Goal: Task Accomplishment & Management: Manage account settings

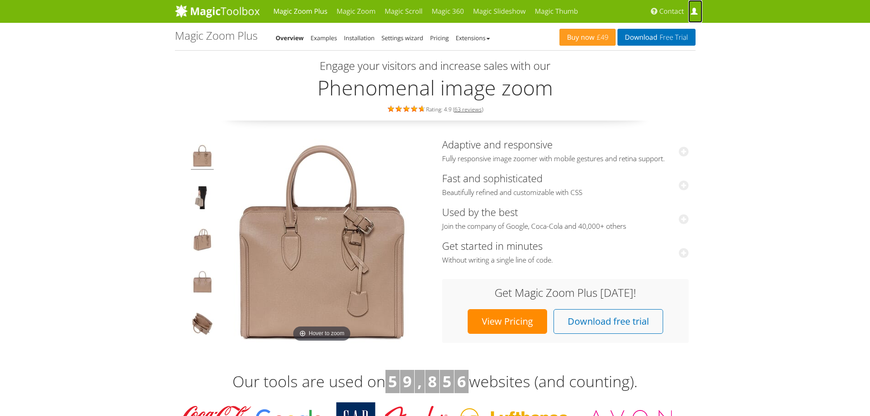
click at [690, 11] on link "My Account" at bounding box center [696, 11] width 14 height 23
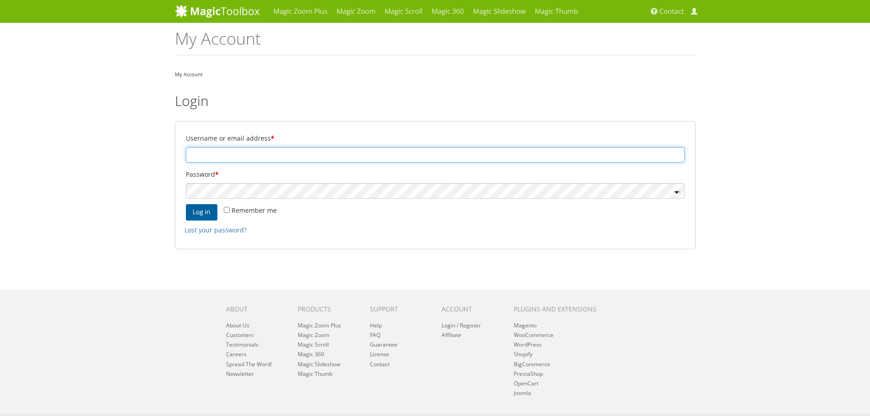
type input "info@japanesegallery.com"
click at [204, 205] on button "Log in" at bounding box center [202, 212] width 32 height 16
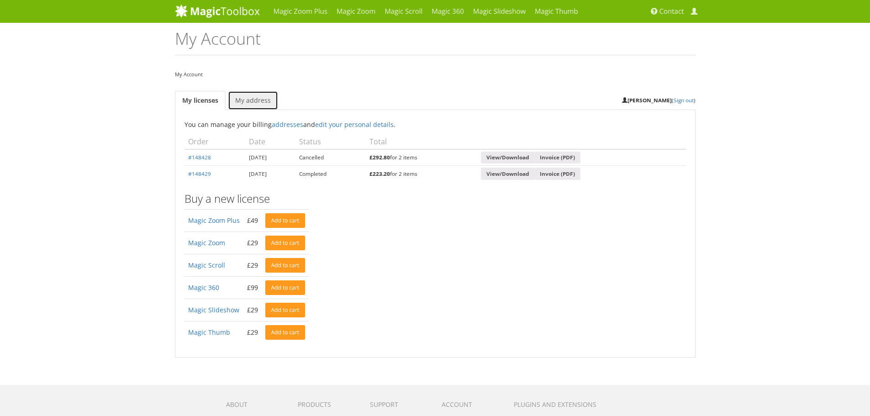
click at [255, 99] on link "My address" at bounding box center [253, 100] width 50 height 19
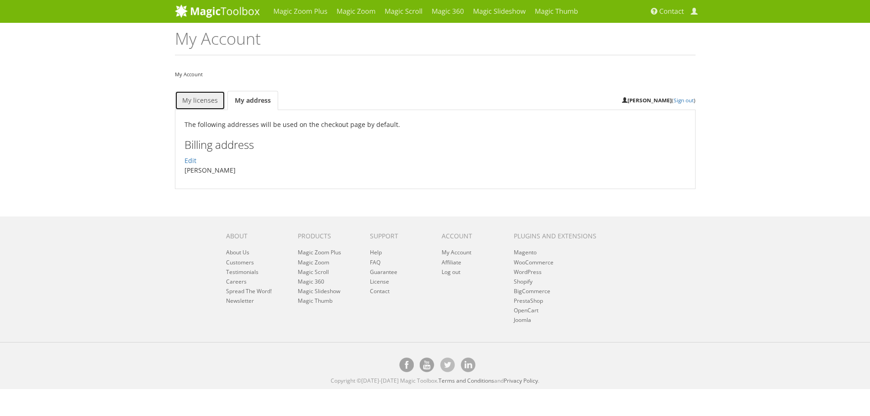
click at [204, 101] on link "My licenses" at bounding box center [200, 100] width 50 height 19
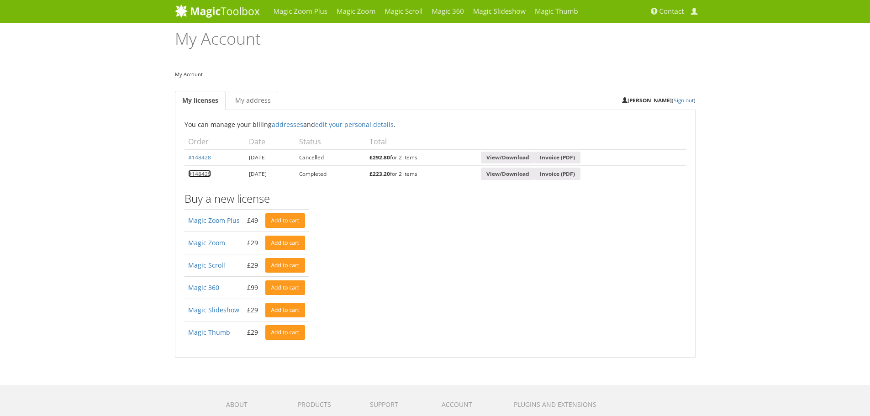
click at [195, 174] on link "#148429" at bounding box center [199, 173] width 23 height 7
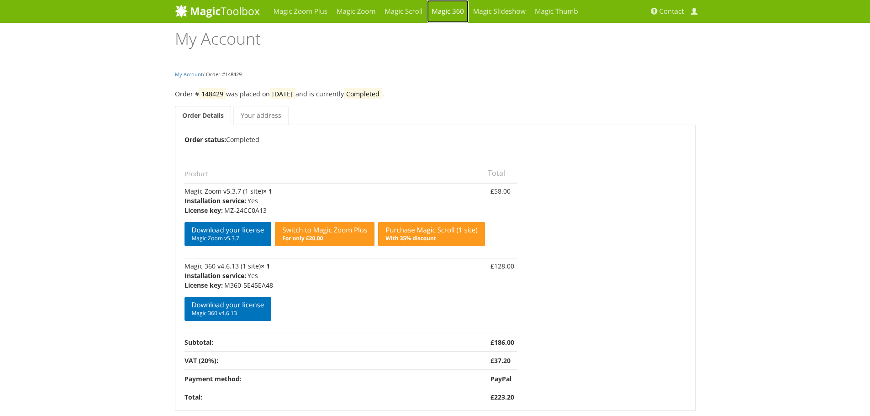
click at [442, 9] on link "Magic 360" at bounding box center [448, 11] width 42 height 23
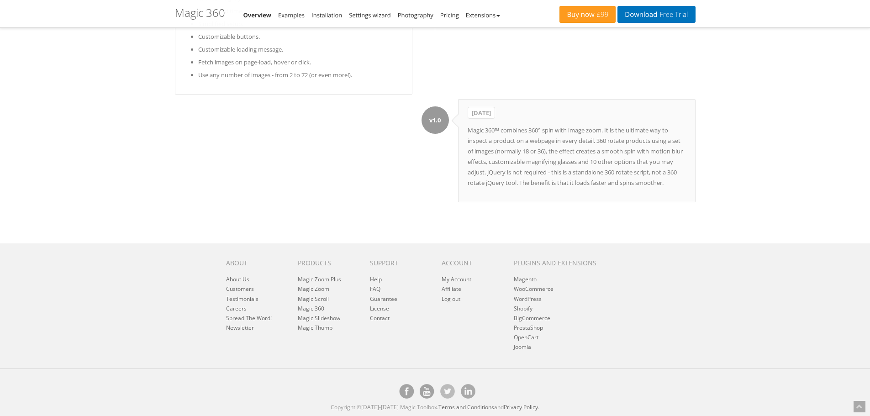
scroll to position [4599, 0]
click at [372, 279] on link "Help" at bounding box center [376, 280] width 12 height 8
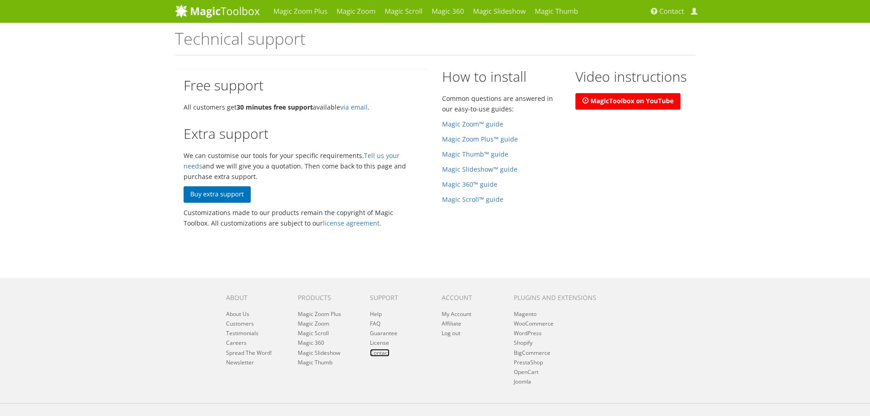
click at [387, 355] on link "Contact" at bounding box center [380, 353] width 20 height 8
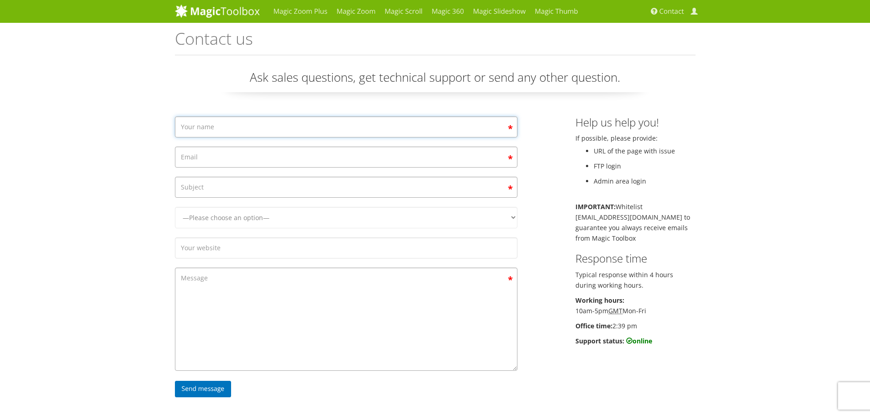
click at [360, 132] on input "Contact form" at bounding box center [346, 127] width 343 height 21
type input "Luciana"
type input "[EMAIL_ADDRESS][DOMAIN_NAME]"
type input "j"
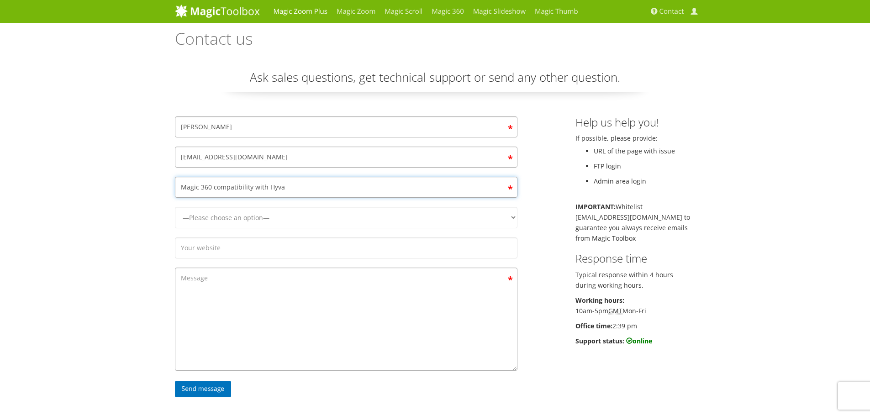
type input "Magic 360 compatibility with Hyva"
click at [216, 227] on select "—Please choose an option— Magic Zoom Magic Zoom Plus Magic Thumb Magic Slidesho…" at bounding box center [346, 217] width 343 height 21
select select "Magic 360"
click at [175, 207] on select "—Please choose an option— Magic Zoom Magic Zoom Plus Magic Thumb Magic Slidesho…" at bounding box center [346, 217] width 343 height 21
click at [212, 251] on input "Contact form" at bounding box center [346, 248] width 343 height 21
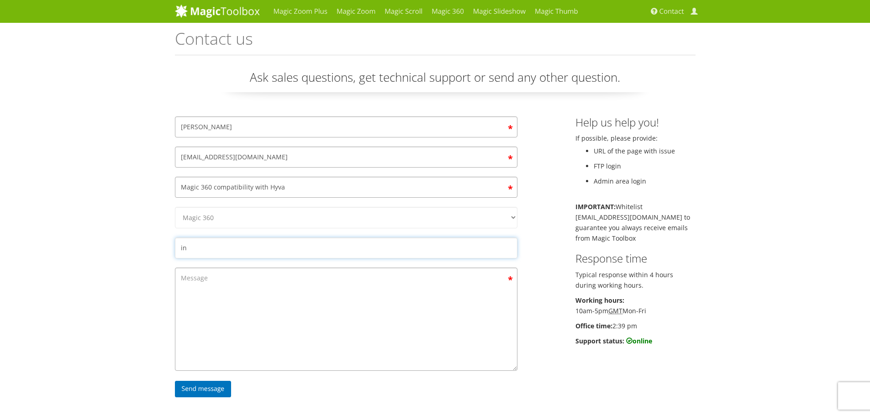
type input "i"
type input "japanesegallery.com"
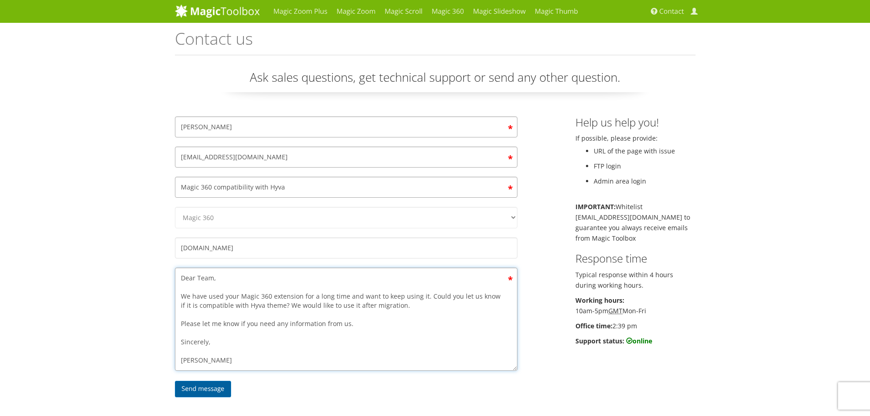
type textarea "Dear Team, We have used your Magic 360 extension for a long time and want to ke…"
click at [204, 384] on input "Send message" at bounding box center [203, 389] width 57 height 16
click at [694, 9] on span at bounding box center [694, 11] width 7 height 7
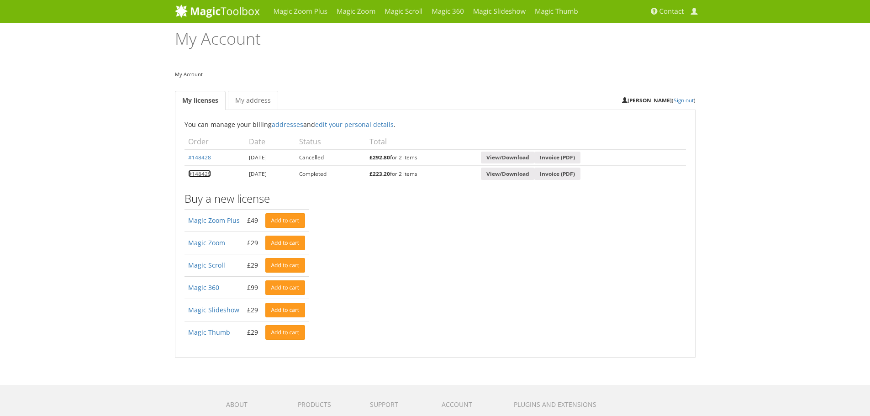
click at [203, 175] on link "#148429" at bounding box center [199, 173] width 23 height 7
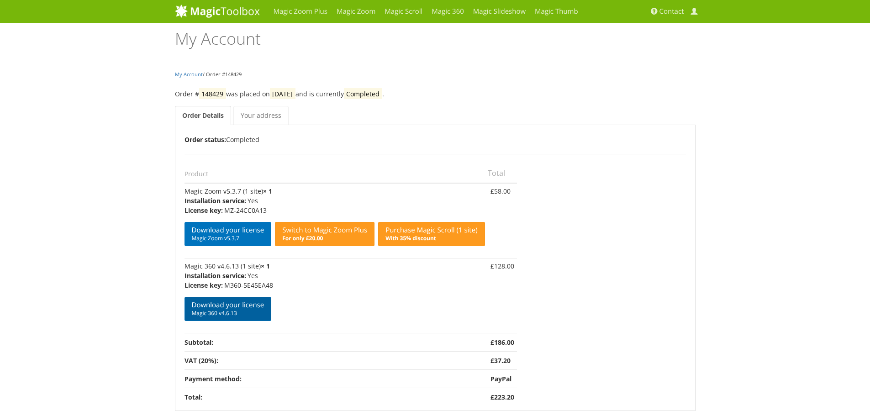
click at [199, 306] on link "Download your license Magic 360 v4.6.13" at bounding box center [228, 309] width 87 height 24
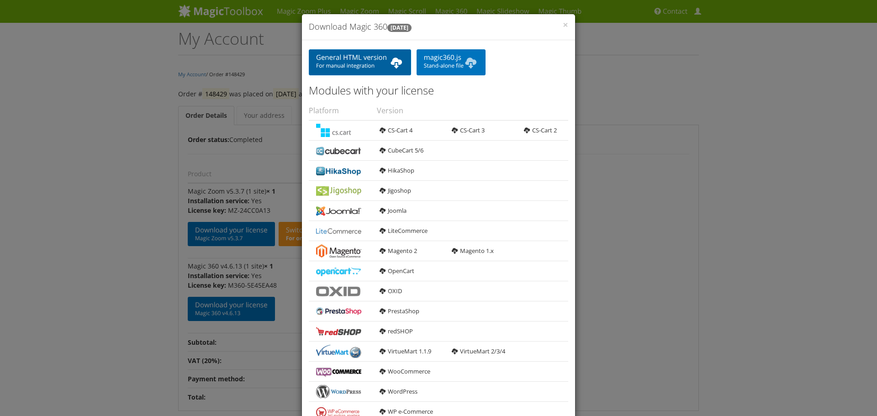
click at [390, 74] on link "General HTML version For manual integration" at bounding box center [360, 62] width 102 height 26
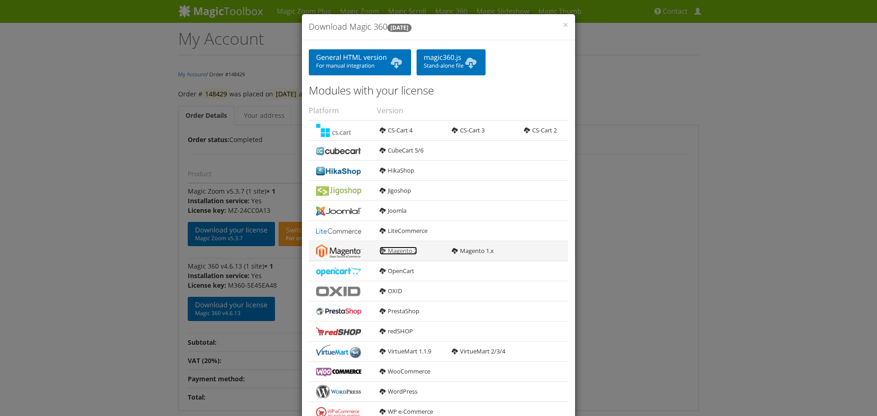
click at [399, 250] on link "Magento 2" at bounding box center [398, 251] width 37 height 8
copy b "[DATE]"
drag, startPoint x: 387, startPoint y: 26, endPoint x: 405, endPoint y: 26, distance: 17.4
click at [405, 26] on b "[DATE]" at bounding box center [399, 28] width 24 height 8
drag, startPoint x: 561, startPoint y: 24, endPoint x: 556, endPoint y: 36, distance: 12.5
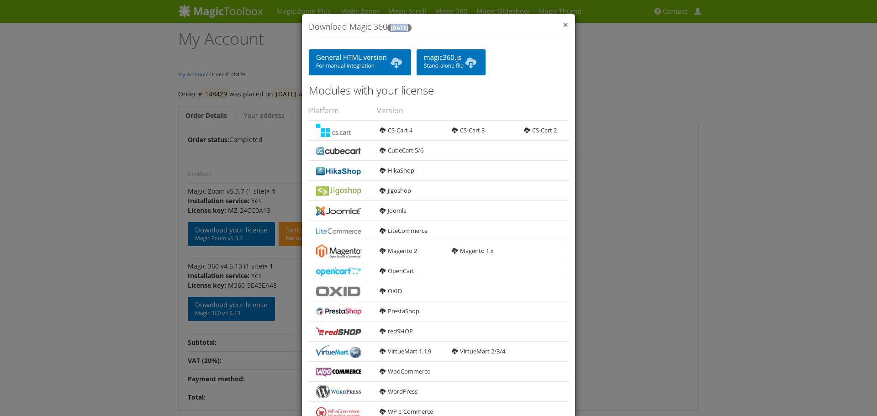
click at [563, 24] on span "×" at bounding box center [565, 24] width 5 height 13
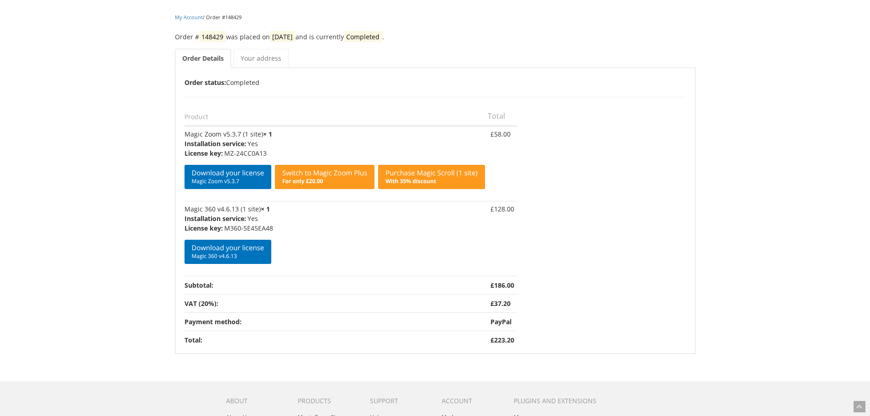
scroll to position [137, 0]
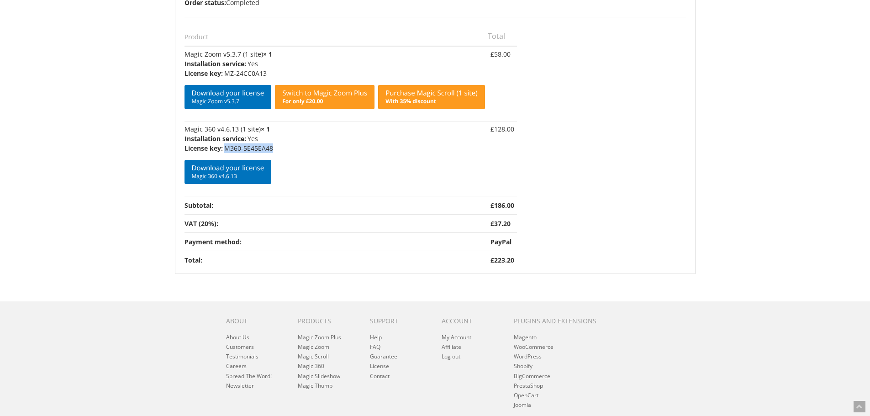
drag, startPoint x: 274, startPoint y: 148, endPoint x: 226, endPoint y: 148, distance: 48.0
click at [226, 148] on p "M360-5E45EA48" at bounding box center [335, 148] width 301 height 10
copy p "M360-5E45EA48"
click at [127, 103] on div "Magic Zoom Plus Magic Zoom Magic Scroll Magic 360 Magic Slideshow Magic Thumb" at bounding box center [435, 168] width 870 height 611
